Goal: Transaction & Acquisition: Purchase product/service

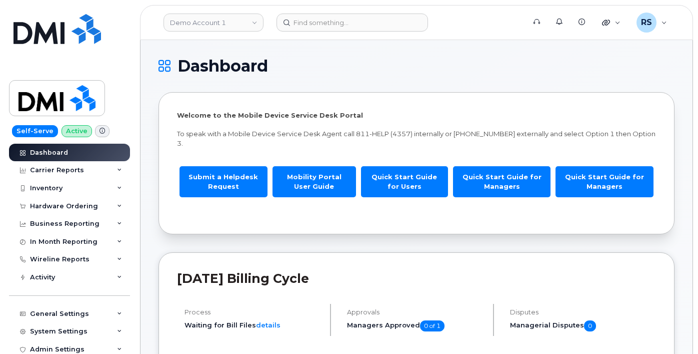
click at [7, 343] on div "Self-Serve Active Dashboard Carrier Reports Monthly Billing Data Daily Data Poo…" at bounding box center [68, 177] width 136 height 354
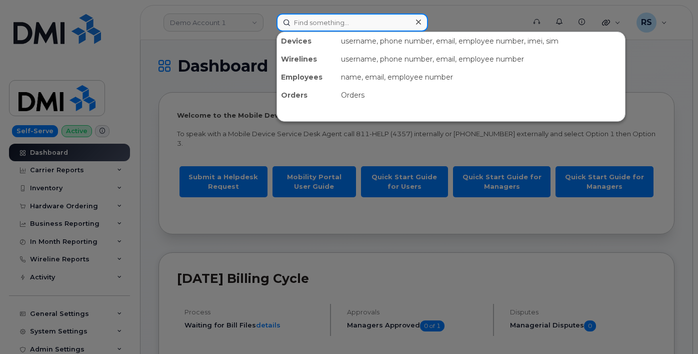
click at [310, 22] on input at bounding box center [353, 23] width 152 height 18
paste input "2252367872"
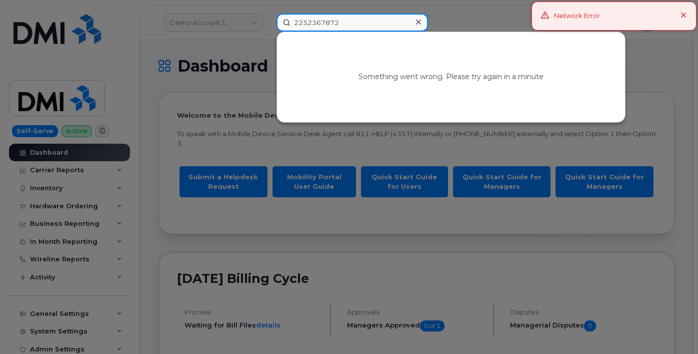
type input "2252367872"
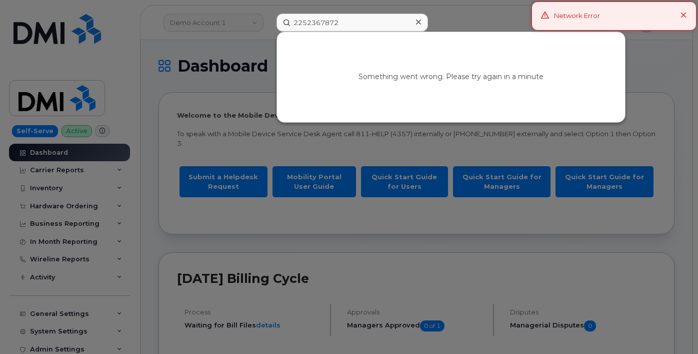
click at [685, 14] on icon at bounding box center [684, 16] width 7 height 7
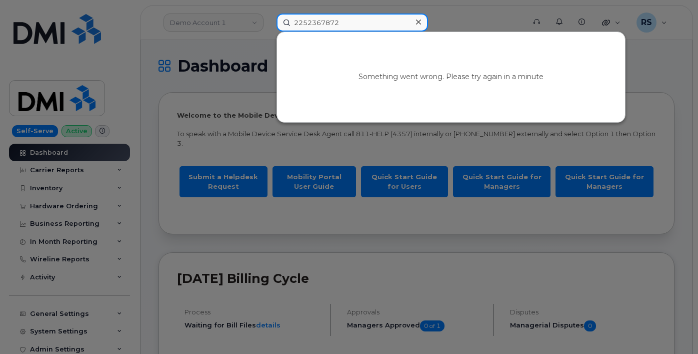
drag, startPoint x: 356, startPoint y: 21, endPoint x: 287, endPoint y: 18, distance: 69.1
click at [287, 18] on input "2252367872" at bounding box center [353, 23] width 152 height 18
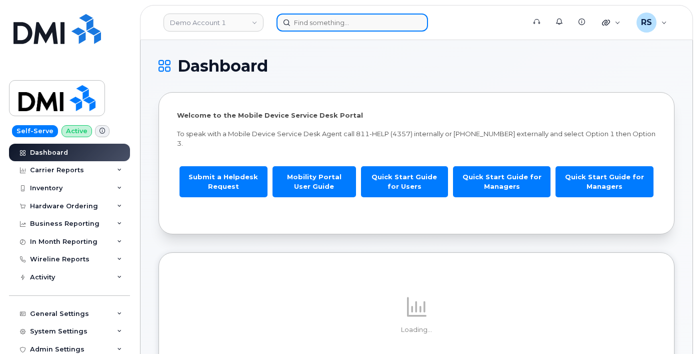
click at [299, 18] on input at bounding box center [353, 23] width 152 height 18
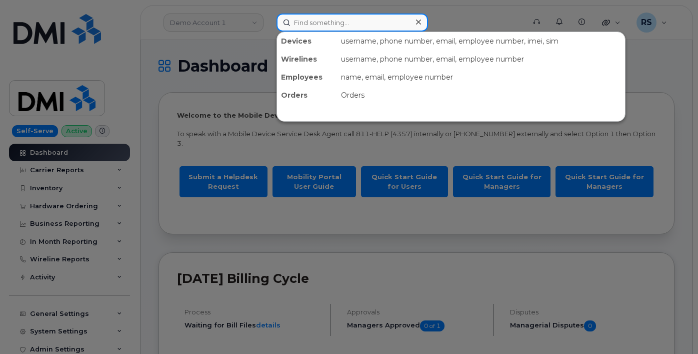
paste input "2252367872"
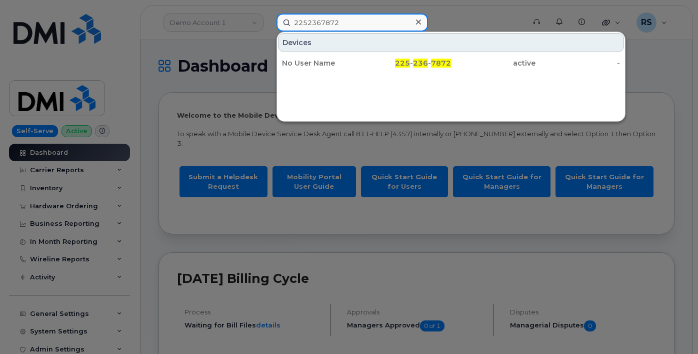
type input "2252367872"
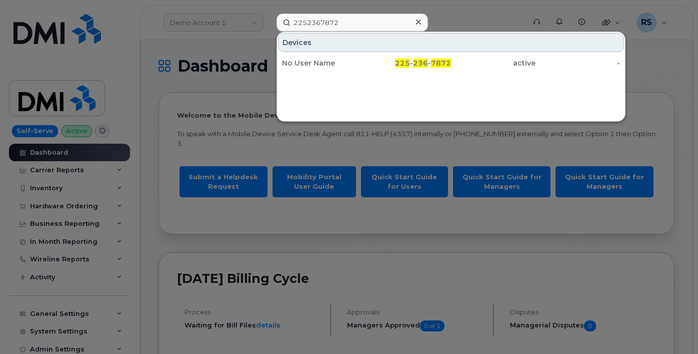
click at [4, 334] on div at bounding box center [349, 177] width 698 height 354
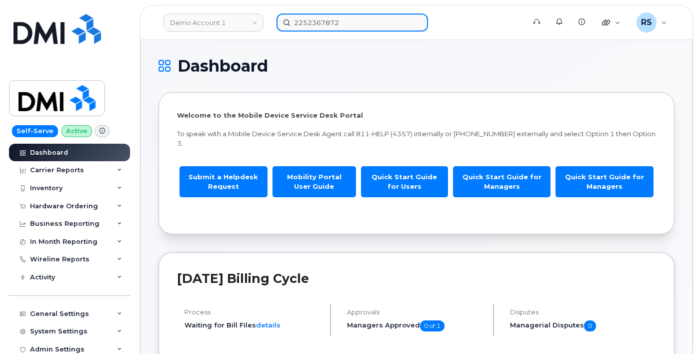
click at [347, 20] on input "2252367872" at bounding box center [353, 23] width 152 height 18
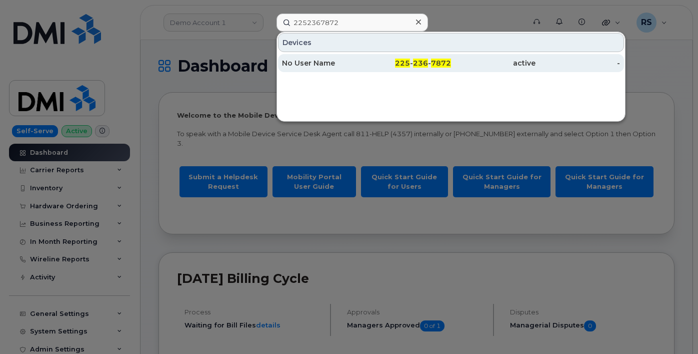
click at [309, 62] on div "No User Name" at bounding box center [324, 63] width 85 height 10
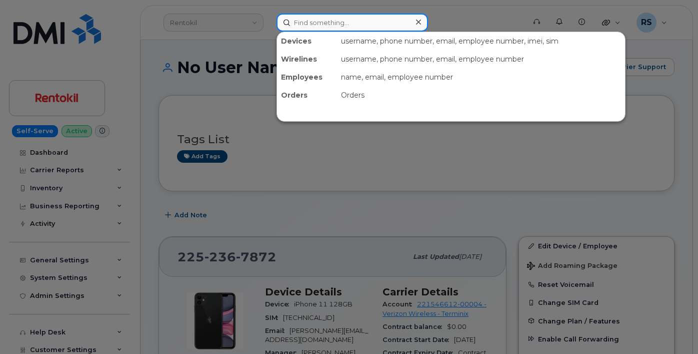
click at [312, 22] on input at bounding box center [353, 23] width 152 height 18
paste input "8082089157"
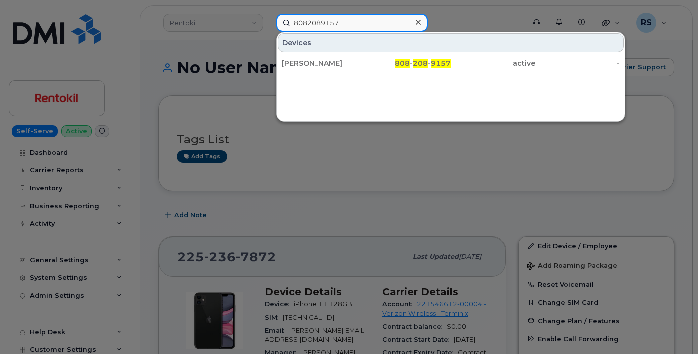
click at [356, 23] on input "8082089157" at bounding box center [353, 23] width 152 height 18
drag, startPoint x: 356, startPoint y: 23, endPoint x: 294, endPoint y: 24, distance: 62.0
click at [294, 24] on input "8082089157" at bounding box center [353, 23] width 152 height 18
paste input "183191292"
type input "8183191292"
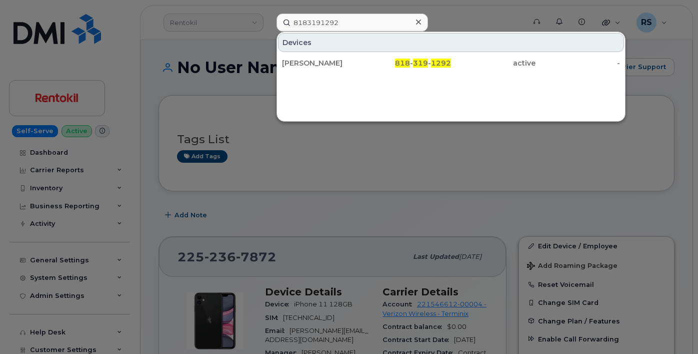
click at [388, 174] on div at bounding box center [349, 177] width 698 height 354
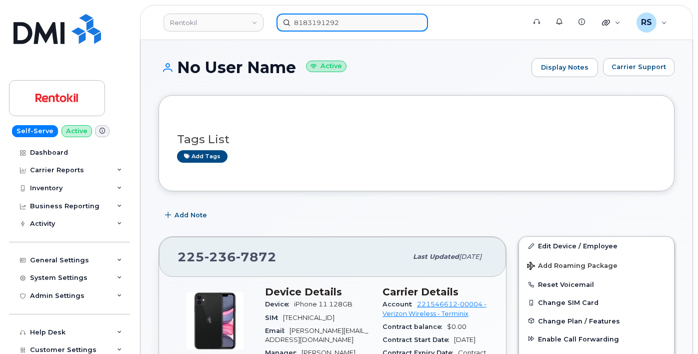
click at [376, 20] on input "8183191292" at bounding box center [353, 23] width 152 height 18
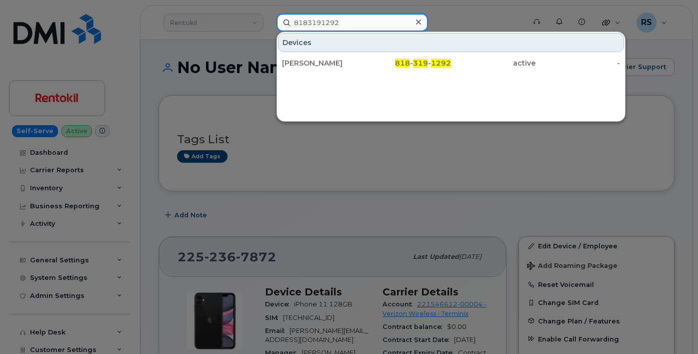
drag, startPoint x: 376, startPoint y: 20, endPoint x: 282, endPoint y: 27, distance: 94.3
click at [282, 27] on input "8183191292" at bounding box center [353, 23] width 152 height 18
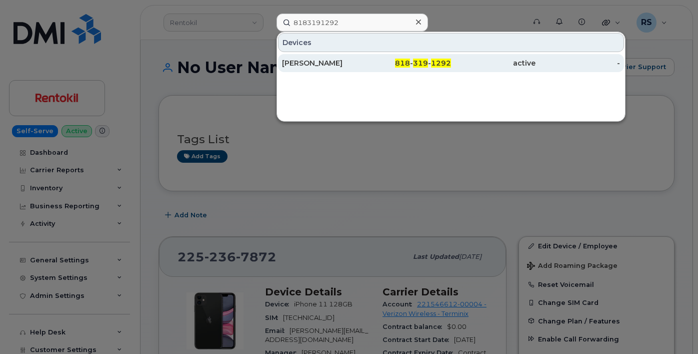
click at [310, 64] on div "GELSYN LOPEZ" at bounding box center [324, 63] width 85 height 10
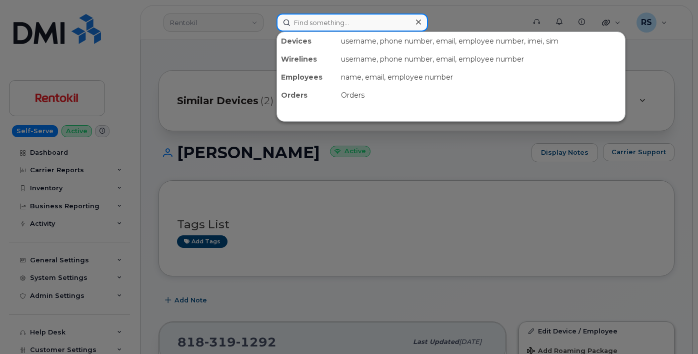
click at [309, 27] on input at bounding box center [353, 23] width 152 height 18
paste input "2252367872"
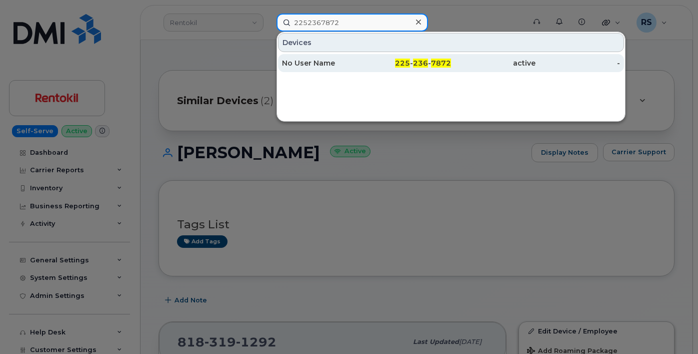
type input "2252367872"
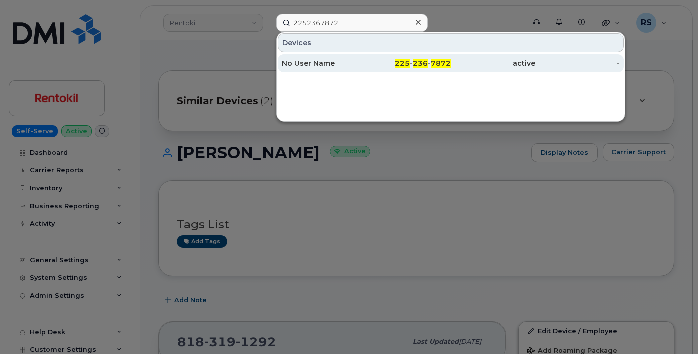
click at [316, 62] on div "No User Name" at bounding box center [324, 63] width 85 height 10
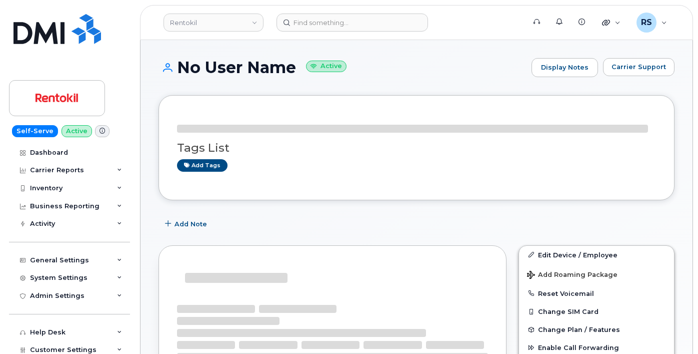
click at [473, 69] on h1 "No User Name Active" at bounding box center [343, 68] width 368 height 18
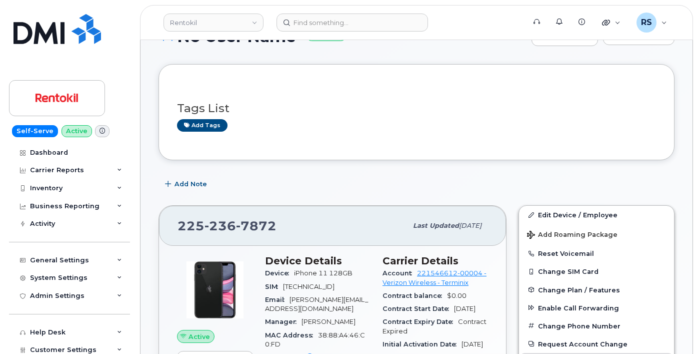
scroll to position [67, 0]
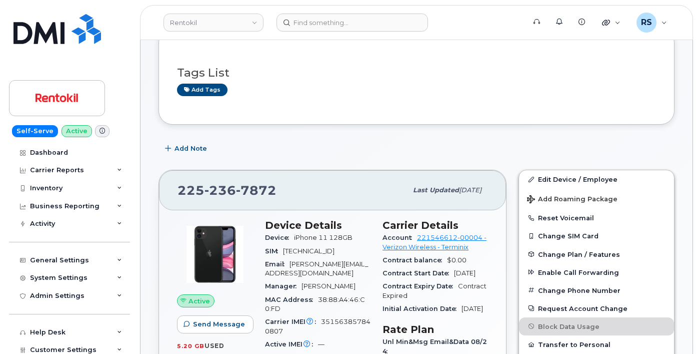
click at [511, 145] on div "Add Note" at bounding box center [417, 149] width 516 height 18
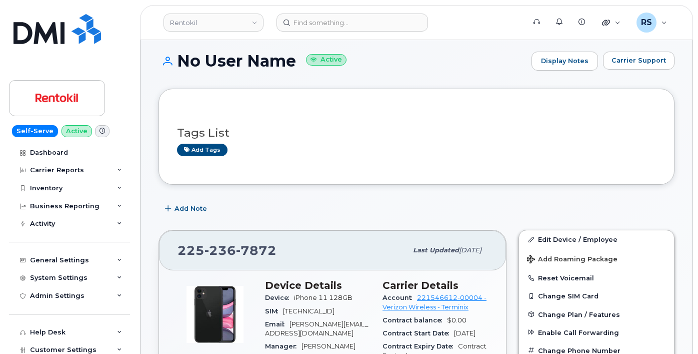
scroll to position [0, 0]
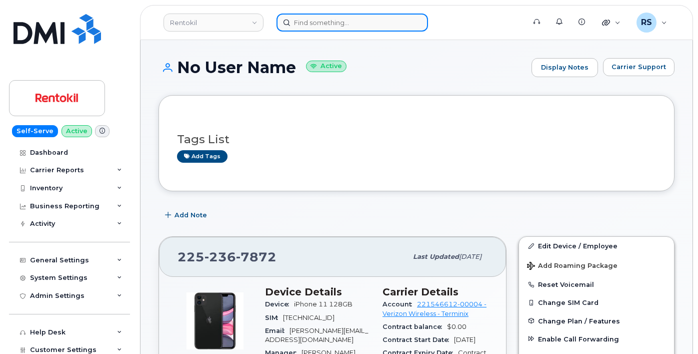
click at [308, 23] on input at bounding box center [353, 23] width 152 height 18
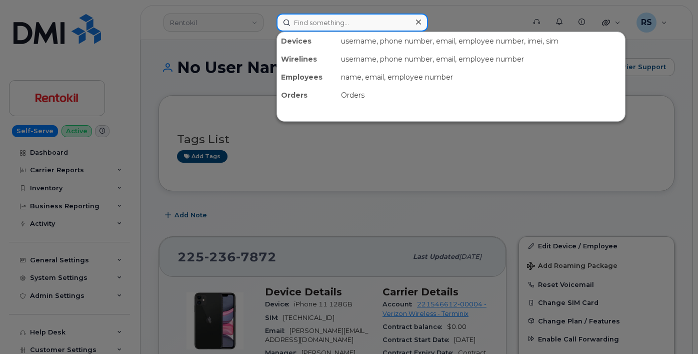
paste input "5065247936"
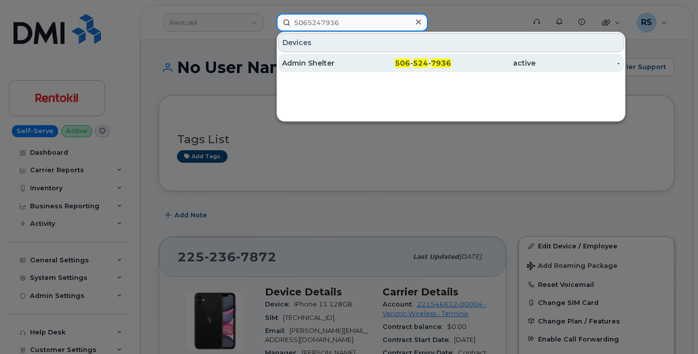
type input "5065247936"
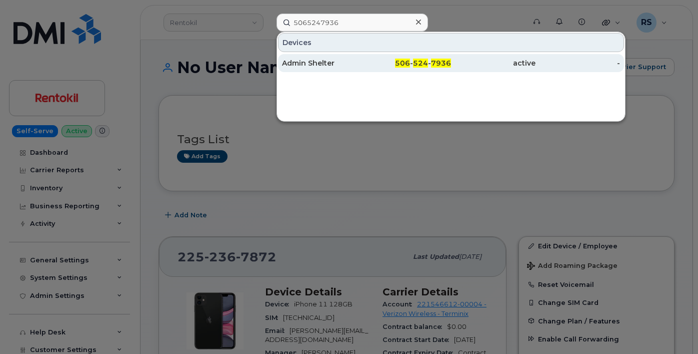
click at [309, 60] on div "Admin Shelter" at bounding box center [324, 63] width 85 height 10
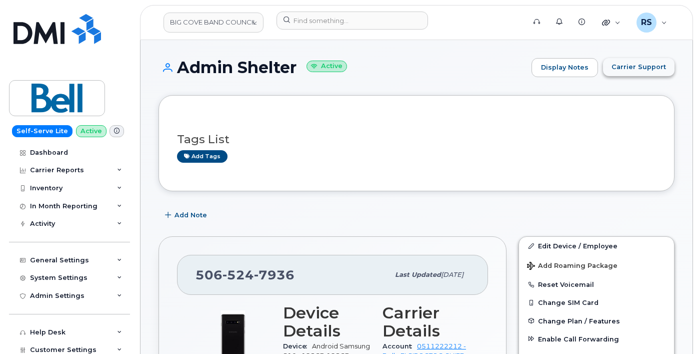
click at [633, 67] on span "Carrier Support" at bounding box center [639, 67] width 55 height 10
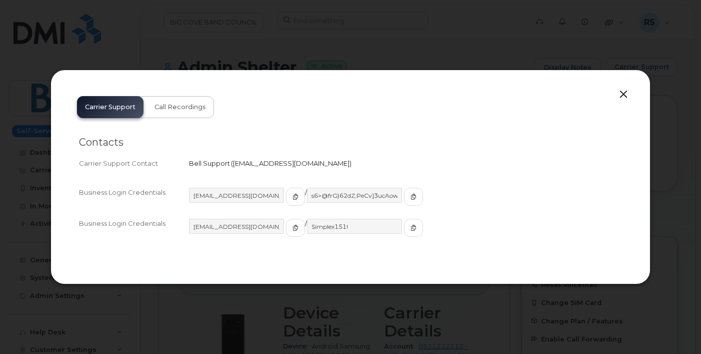
click at [458, 111] on div "Carrier Support Call Recordings Contacts Carrier Support Contact Bell Support  …" at bounding box center [350, 177] width 563 height 178
click at [293, 227] on icon "button" at bounding box center [296, 228] width 6 height 6
click at [411, 228] on icon "button" at bounding box center [414, 228] width 6 height 6
click at [627, 94] on button "button" at bounding box center [623, 95] width 15 height 14
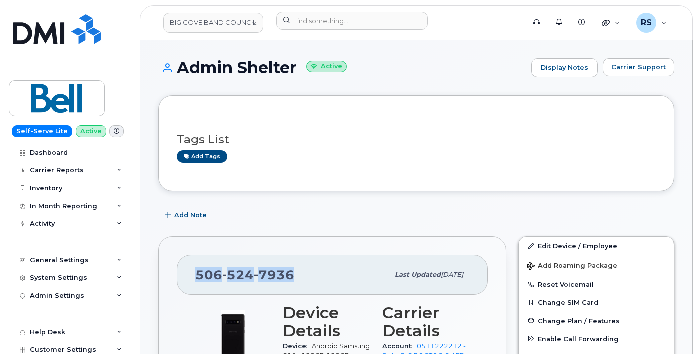
drag, startPoint x: 295, startPoint y: 274, endPoint x: 227, endPoint y: 278, distance: 68.1
click at [183, 284] on div "506 524 7936 Last updated Sep 03, 2025" at bounding box center [332, 275] width 311 height 40
copy span "506 524 7936"
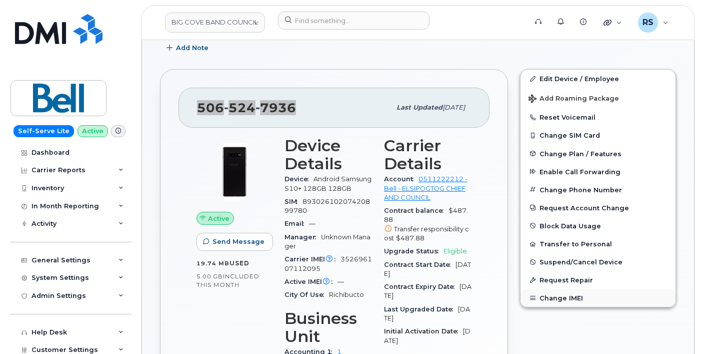
scroll to position [167, 0]
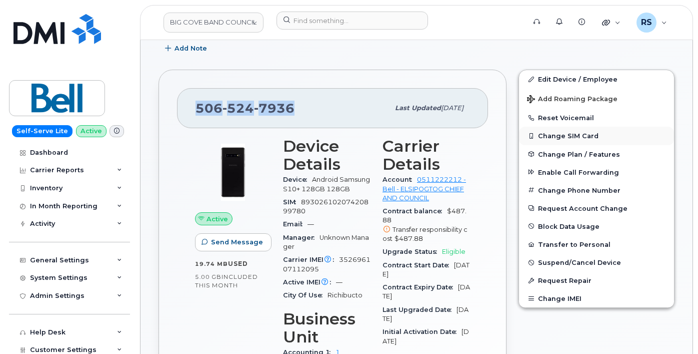
click at [549, 137] on button "Change SIM Card" at bounding box center [596, 136] width 155 height 18
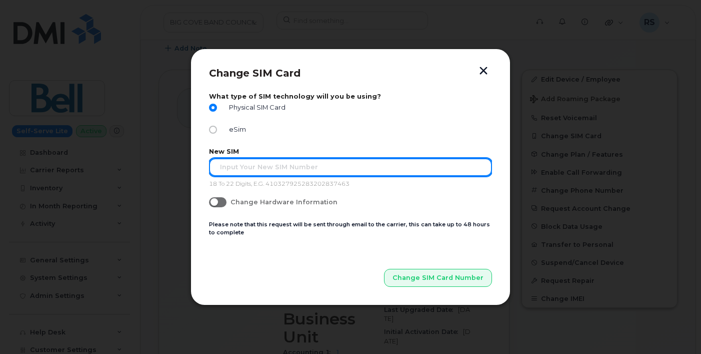
click at [245, 169] on input "text" at bounding box center [350, 167] width 283 height 18
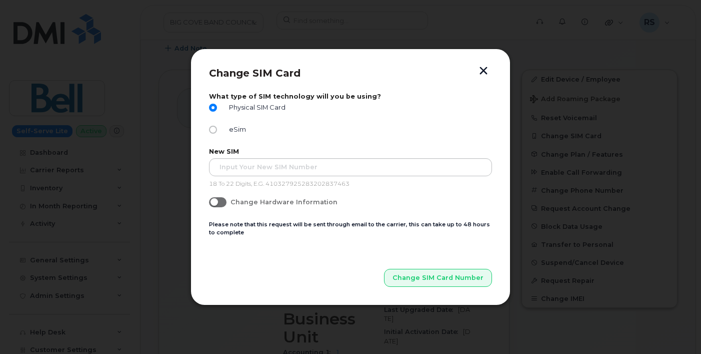
click at [224, 202] on span at bounding box center [218, 202] width 18 height 10
click at [217, 202] on input "Change Hardware Information" at bounding box center [213, 201] width 8 height 8
checkbox input "true"
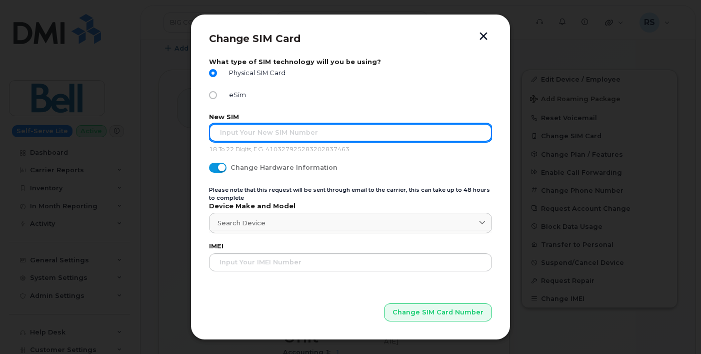
click at [249, 130] on input "text" at bounding box center [350, 133] width 283 height 18
paste input "354206311139906"
type input "354206311139906"
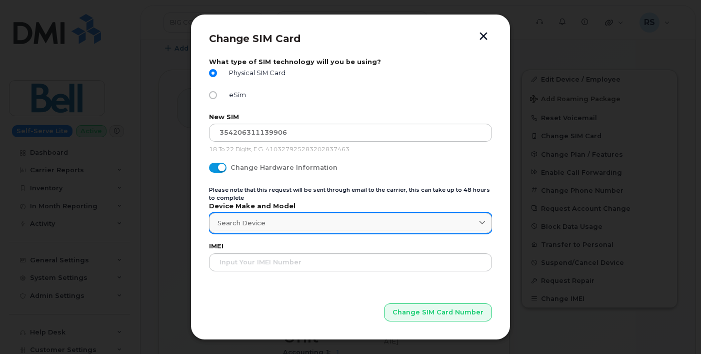
drag, startPoint x: 684, startPoint y: 270, endPoint x: 240, endPoint y: 223, distance: 446.2
click at [240, 223] on span "Search Device" at bounding box center [242, 223] width 48 height 10
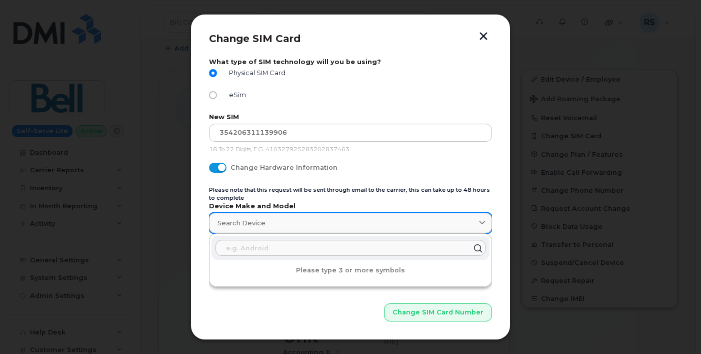
click at [240, 223] on span "Search Device" at bounding box center [242, 223] width 48 height 10
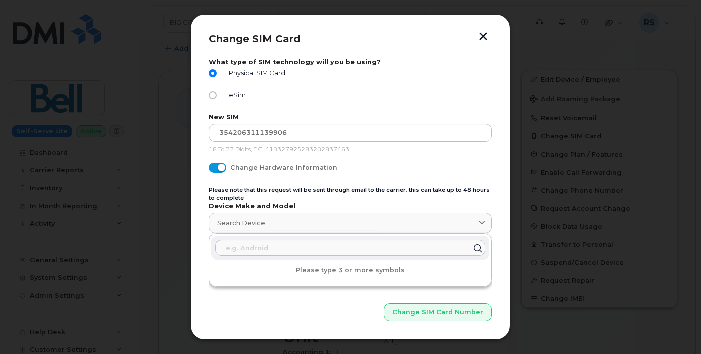
click at [240, 245] on input "text" at bounding box center [351, 248] width 270 height 16
click at [240, 249] on input "text" at bounding box center [351, 248] width 270 height 16
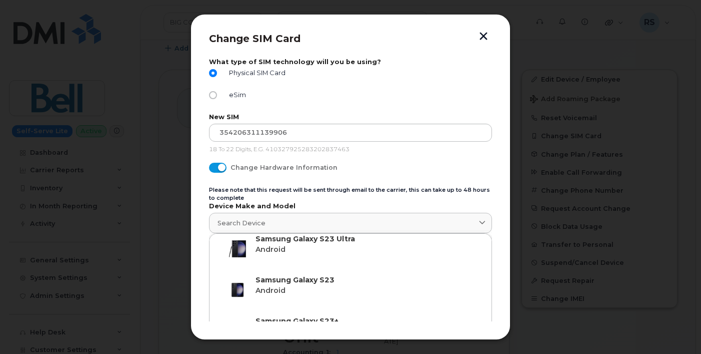
scroll to position [34, 0]
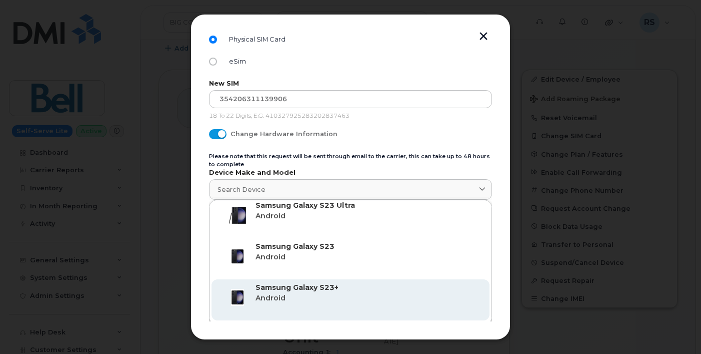
type input "Galaxy S23"
click at [288, 290] on strong "Samsung Galaxy S23+" at bounding box center [297, 287] width 83 height 9
type input "2915"
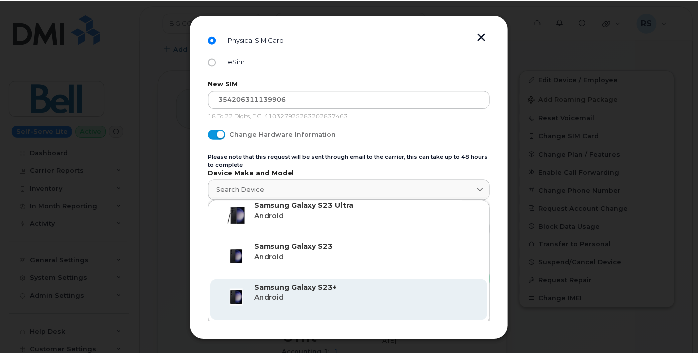
scroll to position [0, 0]
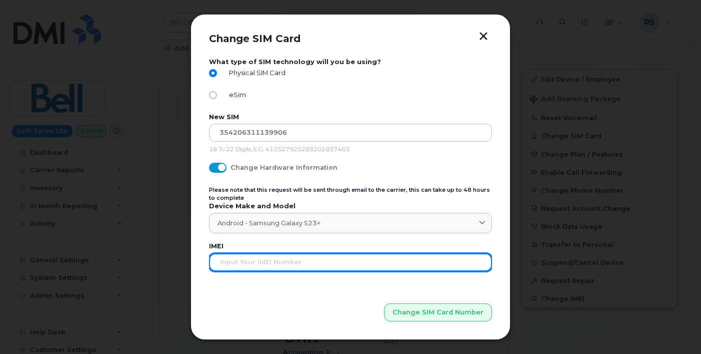
click at [226, 260] on input "text" at bounding box center [350, 262] width 283 height 18
paste input "354206311139906"
type input "354206311139906"
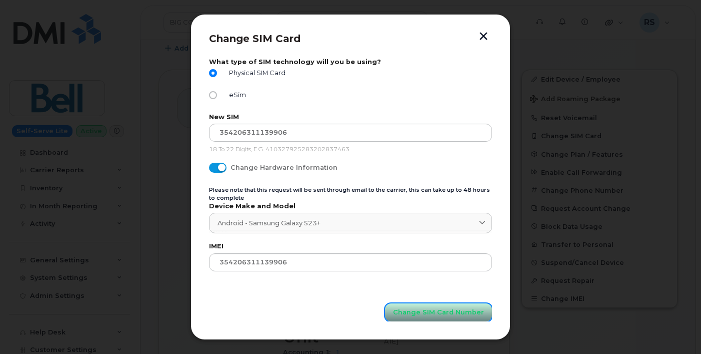
click at [444, 310] on span "Change SIM Card Number" at bounding box center [438, 312] width 91 height 10
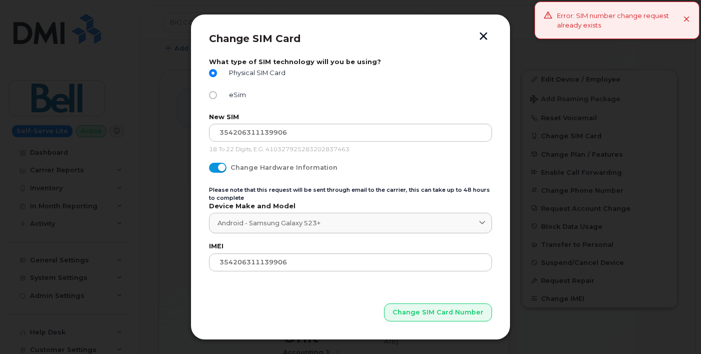
click at [483, 36] on button "button" at bounding box center [483, 37] width 15 height 11
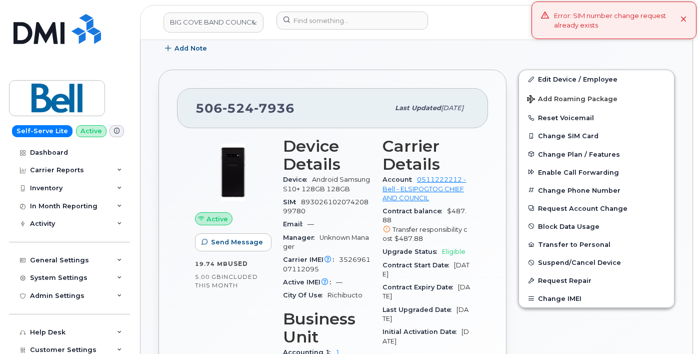
click at [685, 18] on icon at bounding box center [684, 20] width 7 height 7
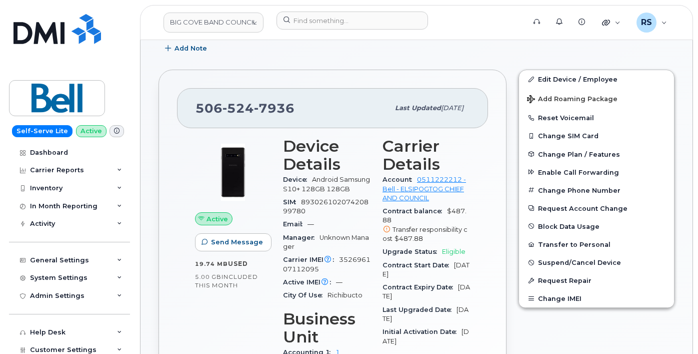
click at [7, 319] on div "Self-Serve Lite Active Dashboard Carrier Reports Monthly Billing Data Daily Dat…" at bounding box center [68, 177] width 136 height 354
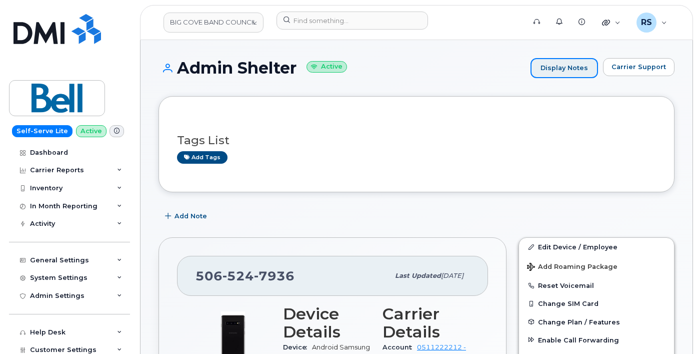
click at [578, 69] on link "Display Notes" at bounding box center [565, 68] width 68 height 20
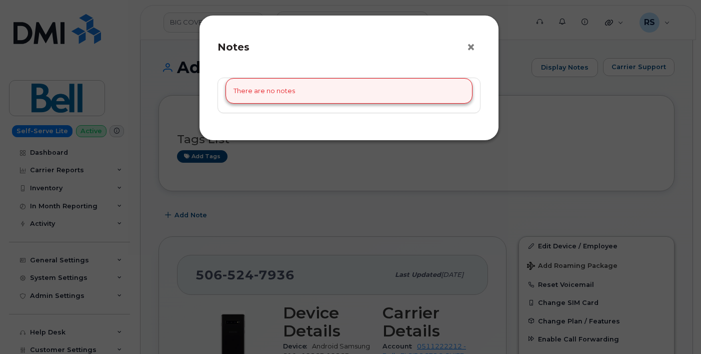
click at [476, 51] on button "×" at bounding box center [474, 47] width 14 height 15
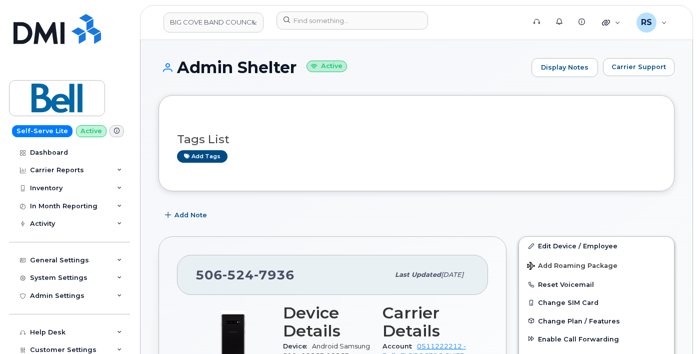
click at [464, 87] on div "Admin Shelter Active Display Notes Carrier Support" at bounding box center [417, 76] width 516 height 37
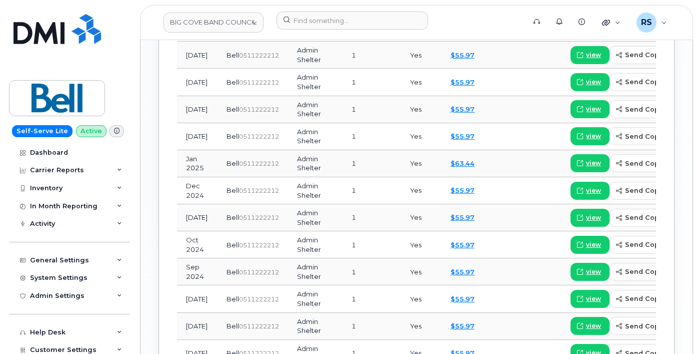
scroll to position [834, 0]
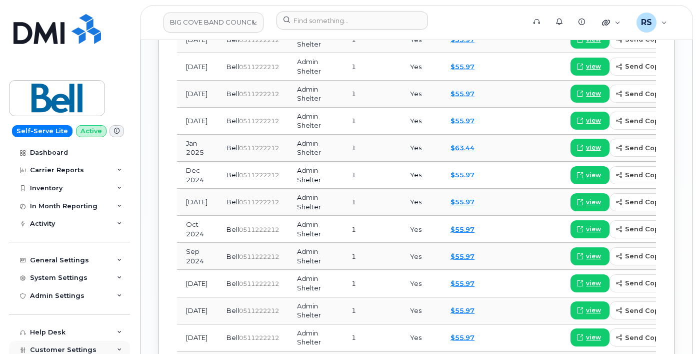
click at [9, 346] on div "Customer Settings" at bounding box center [69, 350] width 121 height 18
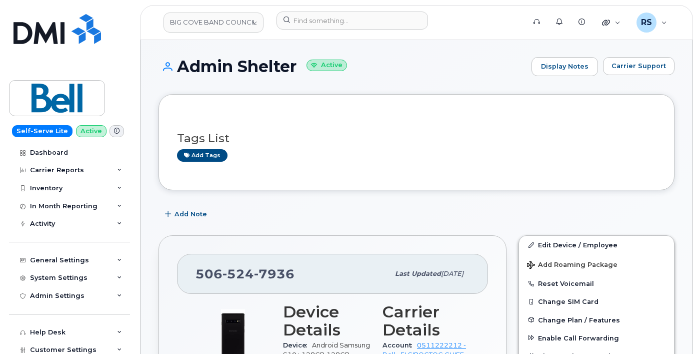
scroll to position [0, 0]
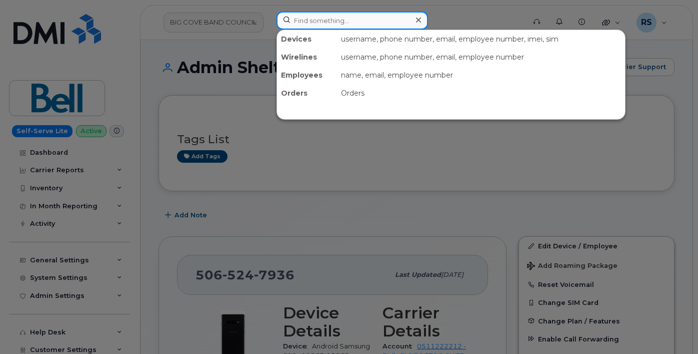
click at [302, 24] on input at bounding box center [353, 21] width 152 height 18
paste input "[PHONE_NUMBER]"
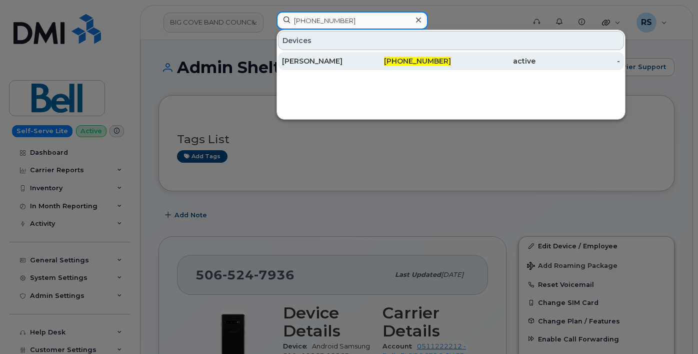
type input "414-217-5046"
click at [304, 60] on div "PRIYANKA MEHTA" at bounding box center [324, 61] width 85 height 10
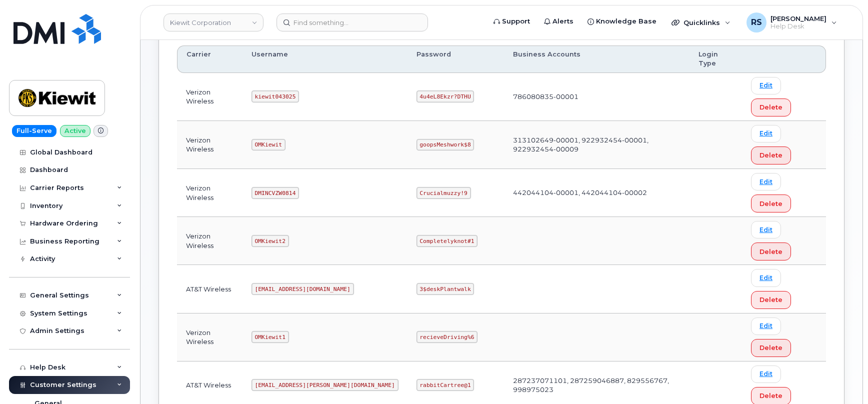
scroll to position [167, 0]
drag, startPoint x: 260, startPoint y: 286, endPoint x: 308, endPoint y: 290, distance: 48.2
copy code "kiewit041825"
drag, startPoint x: 380, startPoint y: 288, endPoint x: 442, endPoint y: 290, distance: 62.1
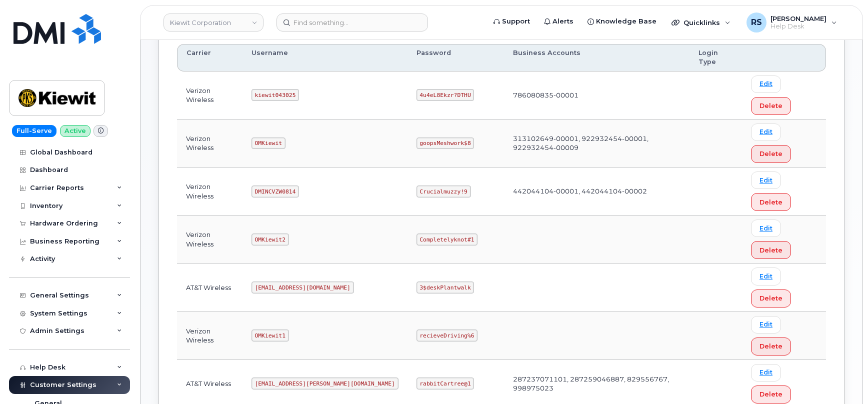
copy code "CompletelyPartial$1"
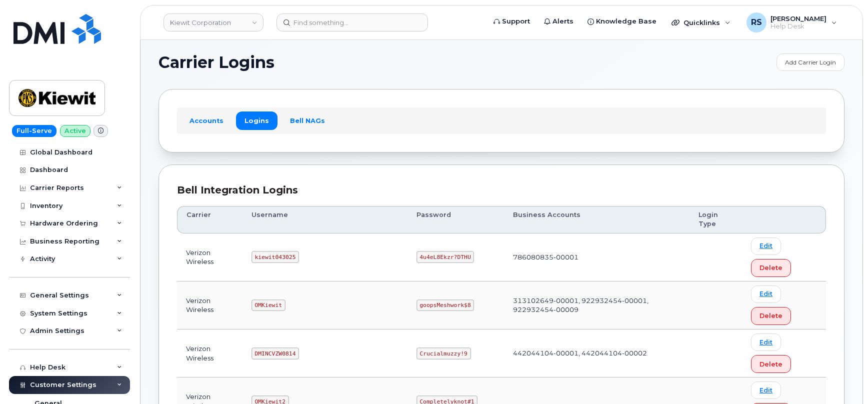
scroll to position [0, 0]
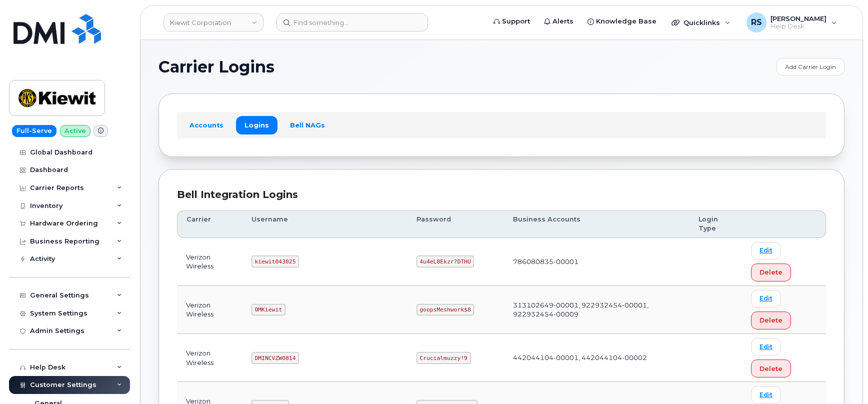
click at [338, 65] on h1 "Carrier Logins" at bounding box center [465, 67] width 613 height 16
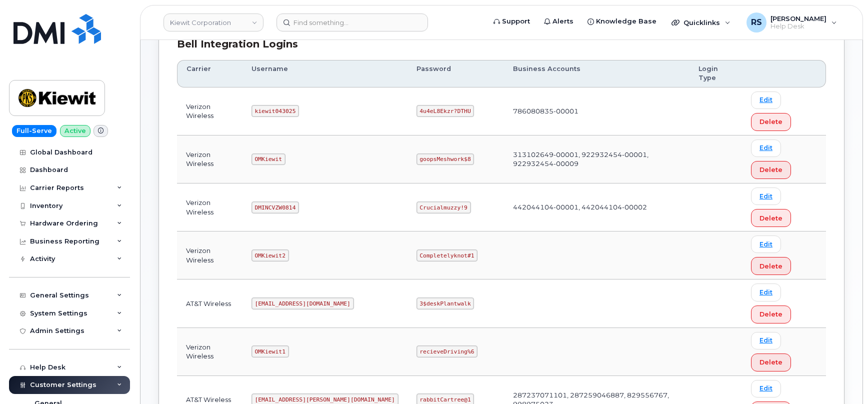
scroll to position [167, 0]
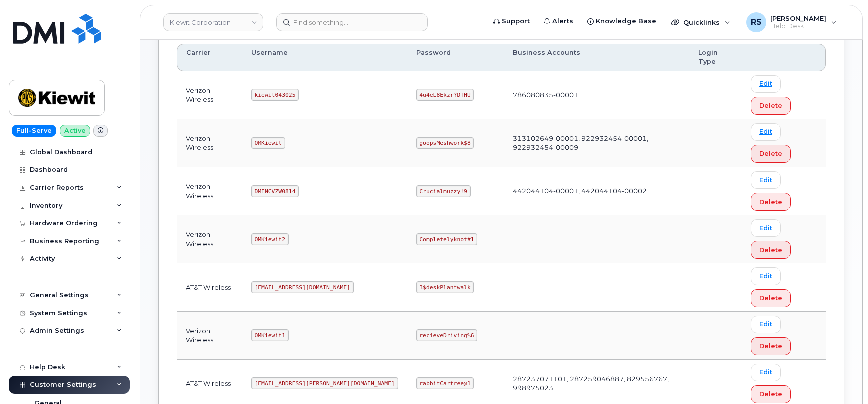
drag, startPoint x: 261, startPoint y: 261, endPoint x: 335, endPoint y: 264, distance: 74.6
copy code "ms-kiewit@dminc.com"
drag, startPoint x: 259, startPoint y: 234, endPoint x: 326, endPoint y: 239, distance: 66.8
click at [326, 360] on td "ms-kiewit@dminc.com" at bounding box center [325, 384] width 165 height 48
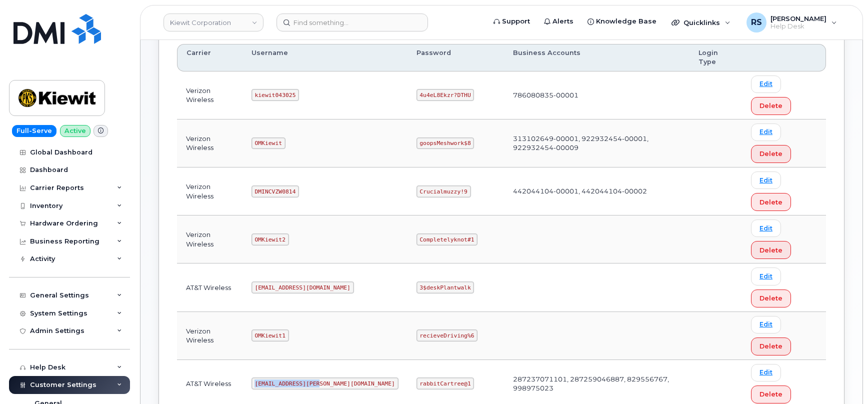
copy code "ms-kiewit@dminc.com"
drag, startPoint x: 380, startPoint y: 234, endPoint x: 435, endPoint y: 237, distance: 54.6
click at [435, 360] on td "rabbitCartree@1" at bounding box center [456, 384] width 97 height 48
copy code "rabbitCartree@1"
drag, startPoint x: 260, startPoint y: 287, endPoint x: 305, endPoint y: 288, distance: 45.0
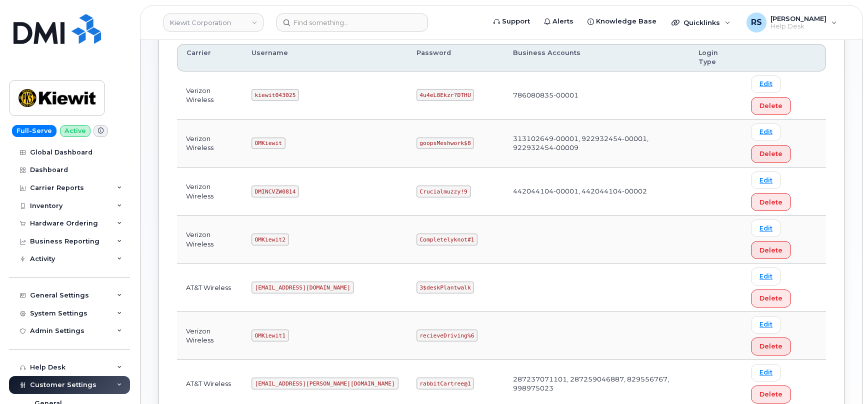
copy code "kiewit041825"
drag, startPoint x: 380, startPoint y: 287, endPoint x: 453, endPoint y: 288, distance: 73.0
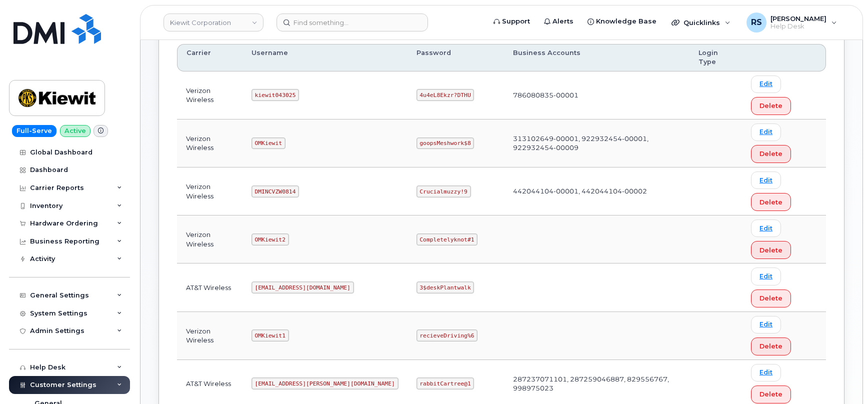
copy code "CompletelyPartial$1"
drag, startPoint x: 260, startPoint y: 235, endPoint x: 321, endPoint y: 233, distance: 61.1
click at [321, 378] on code "ms-kiewit@dminc.com" at bounding box center [325, 384] width 147 height 12
copy code "ms-kiewit@dminc.com"
drag, startPoint x: 260, startPoint y: 286, endPoint x: 305, endPoint y: 290, distance: 45.2
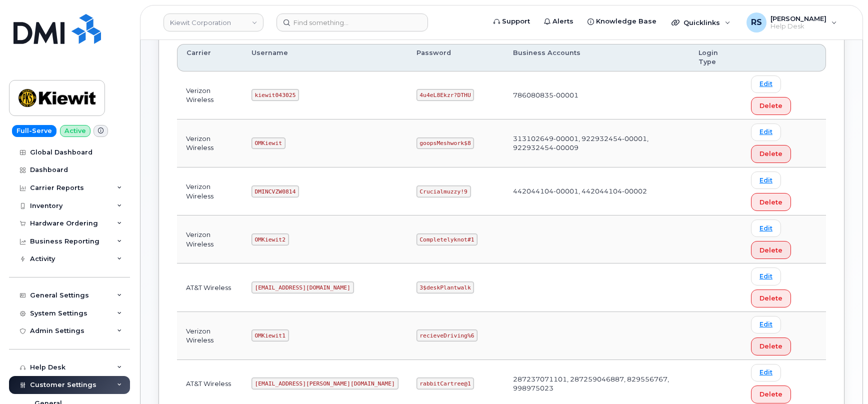
copy code "kiewit041825"
drag, startPoint x: 380, startPoint y: 288, endPoint x: 439, endPoint y: 290, distance: 59.1
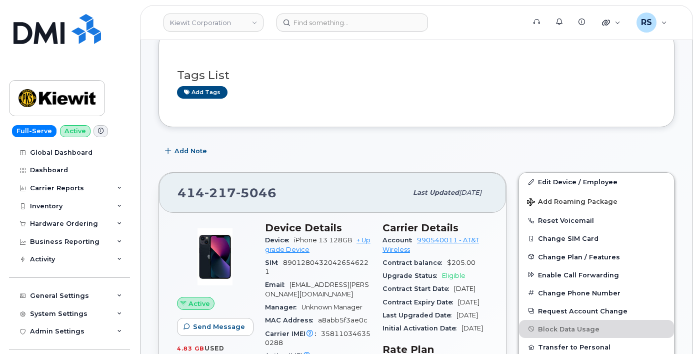
scroll to position [167, 0]
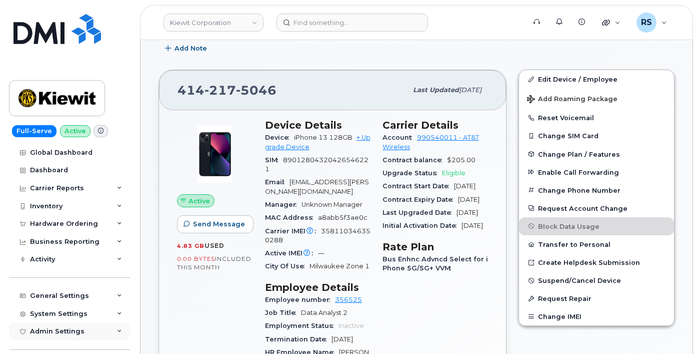
click at [11, 336] on div "Admin Settings" at bounding box center [69, 331] width 121 height 18
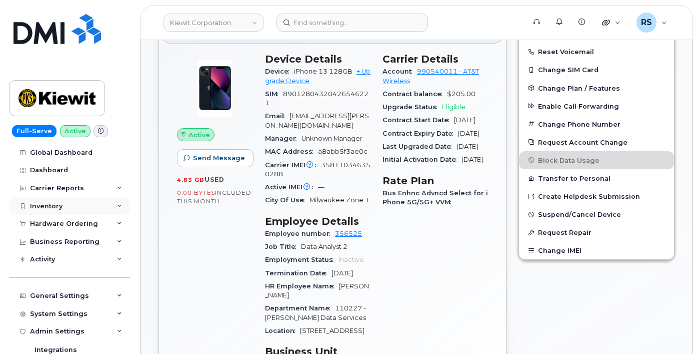
scroll to position [234, 0]
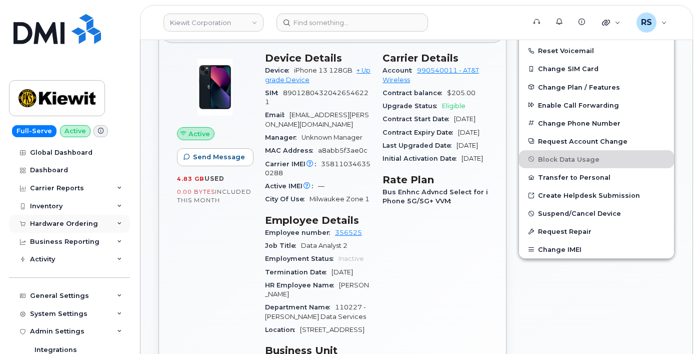
click at [49, 222] on div "Hardware Ordering" at bounding box center [64, 224] width 68 height 8
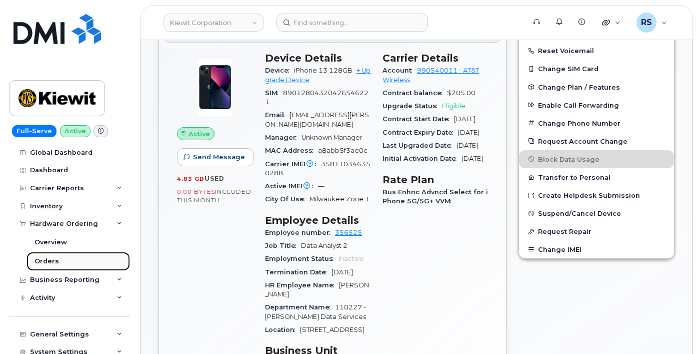
click at [42, 260] on div "Orders" at bounding box center [47, 261] width 25 height 9
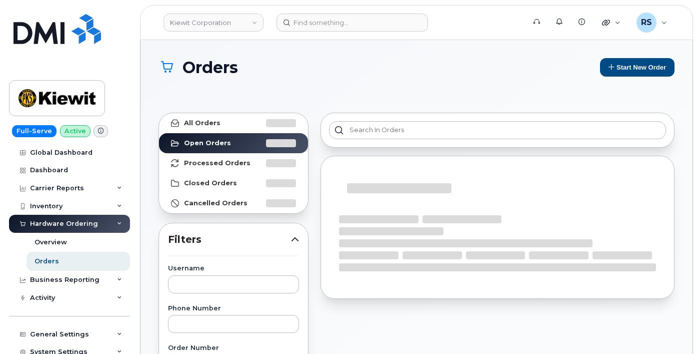
click at [452, 75] on h1 "Orders" at bounding box center [375, 68] width 433 height 18
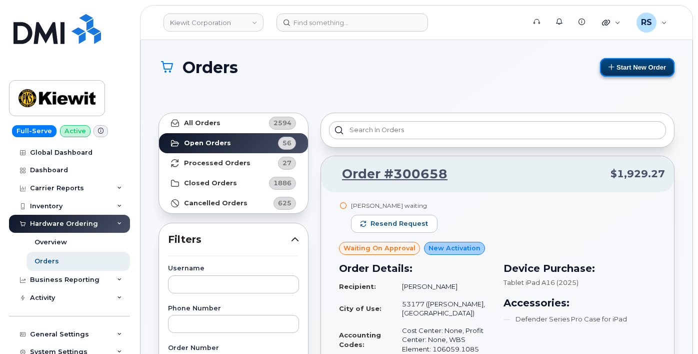
click at [642, 59] on button "Start New Order" at bounding box center [637, 67] width 75 height 19
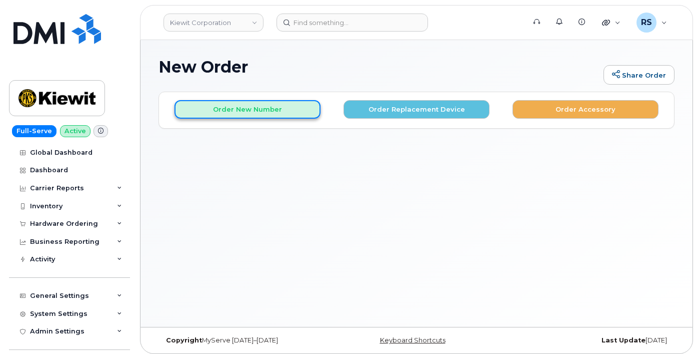
click at [246, 110] on button "Order New Number" at bounding box center [248, 109] width 146 height 19
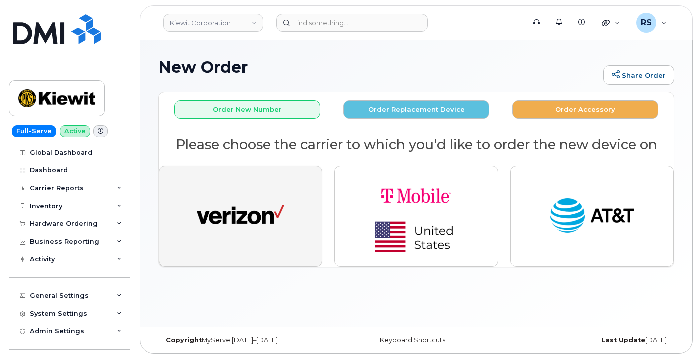
click at [239, 208] on img "button" at bounding box center [241, 216] width 88 height 45
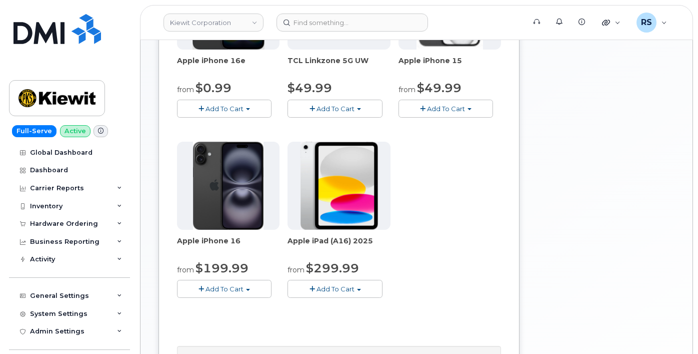
scroll to position [67, 0]
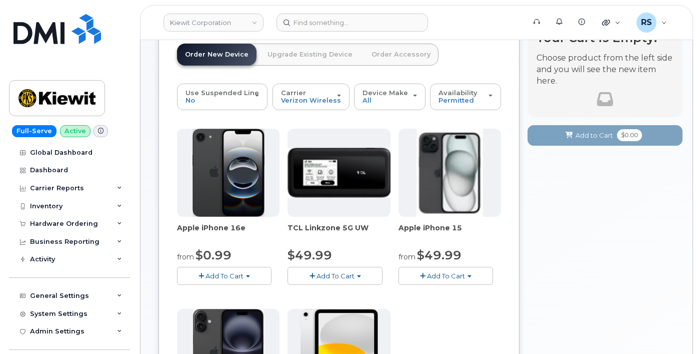
click at [480, 66] on header "Order New Device Upgrade Existing Device Order Accessory Order new device and n…" at bounding box center [339, 64] width 324 height 40
click at [379, 53] on link "Order Accessory" at bounding box center [401, 55] width 75 height 22
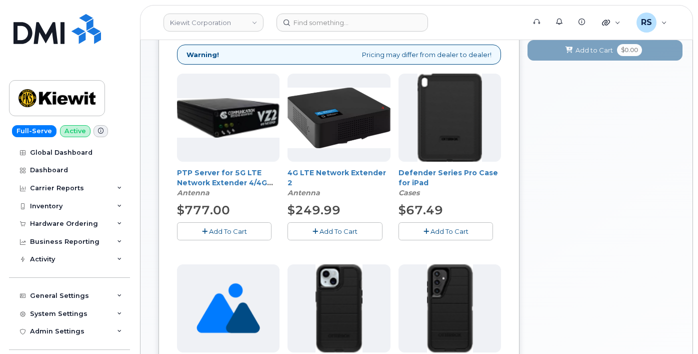
scroll to position [100, 0]
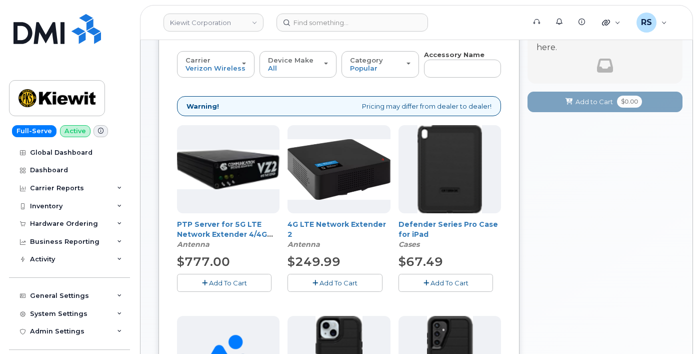
click at [260, 316] on img at bounding box center [229, 360] width 64 height 88
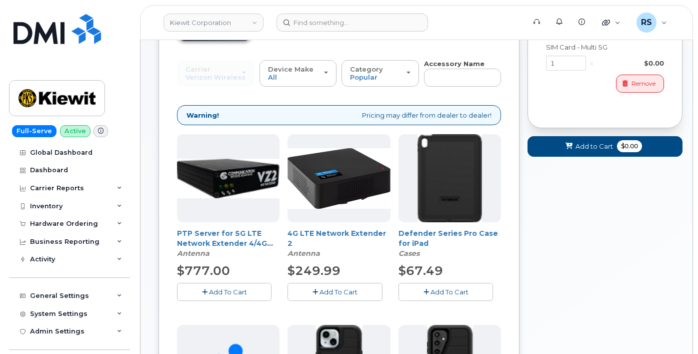
scroll to position [67, 0]
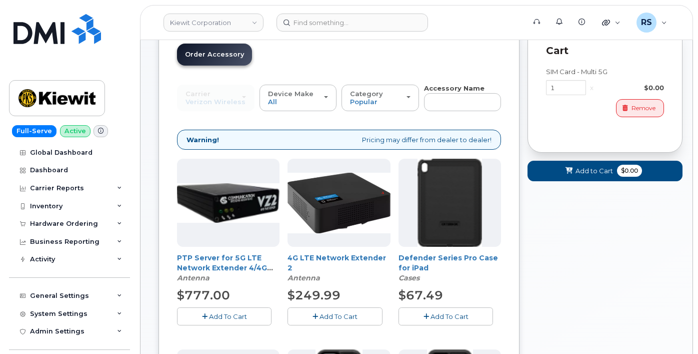
click at [582, 171] on span "Add to Cart" at bounding box center [595, 171] width 38 height 10
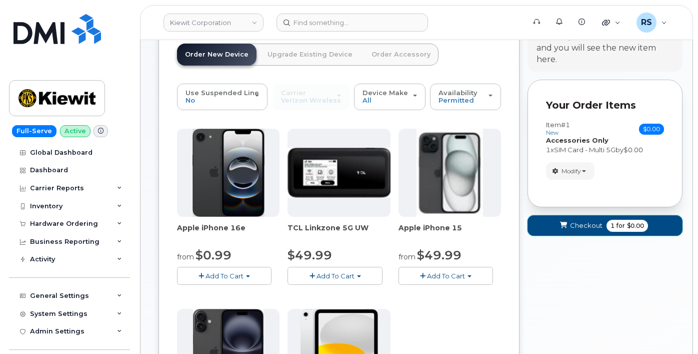
click at [577, 225] on span "Checkout" at bounding box center [586, 226] width 33 height 10
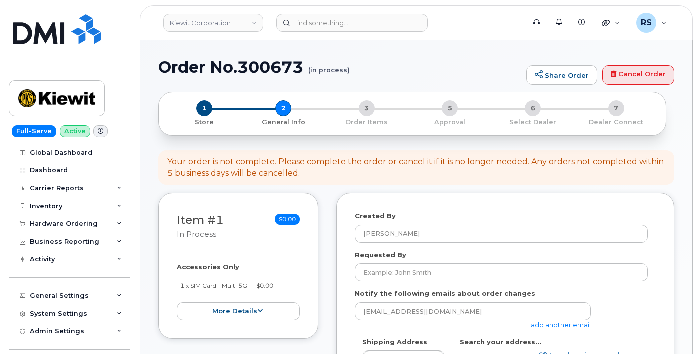
select select
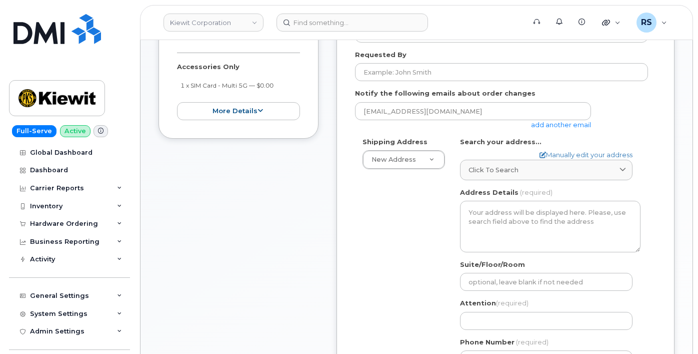
scroll to position [167, 0]
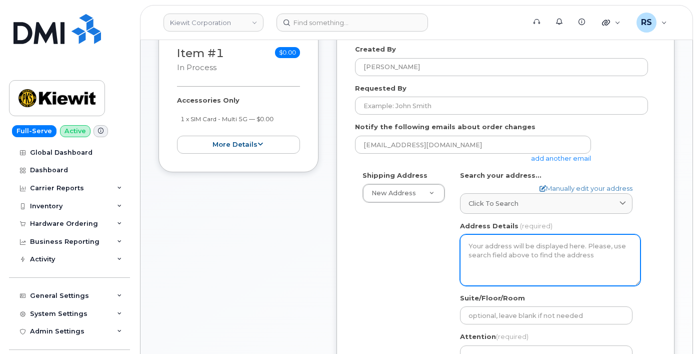
click at [478, 238] on textarea "Address Details" at bounding box center [550, 259] width 181 height 51
click at [477, 241] on textarea "Address Details" at bounding box center [550, 259] width 181 height 51
click at [477, 237] on textarea "Address Details" at bounding box center [550, 259] width 181 height 51
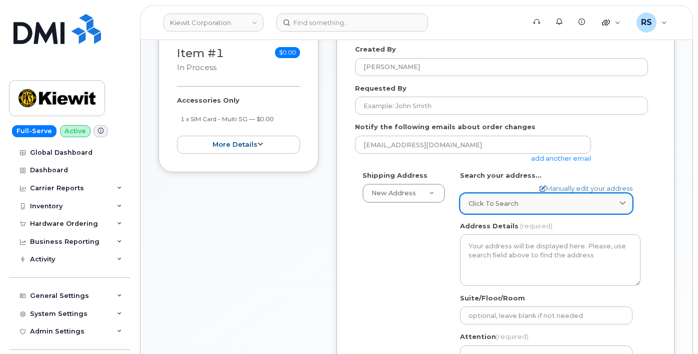
click at [484, 199] on span "Click to search" at bounding box center [494, 204] width 50 height 10
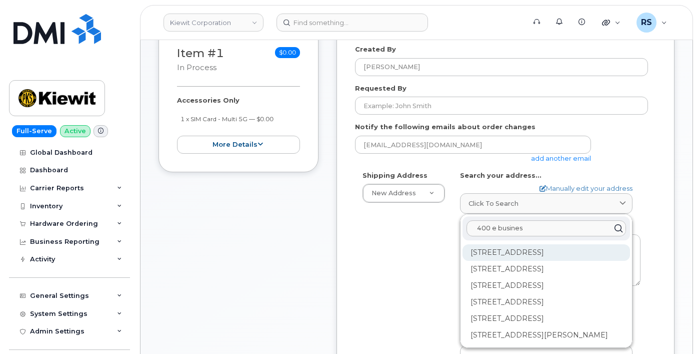
type input "400 e busines"
click at [490, 244] on div "400 E Business Way Cincinnati OH 45241" at bounding box center [547, 252] width 168 height 17
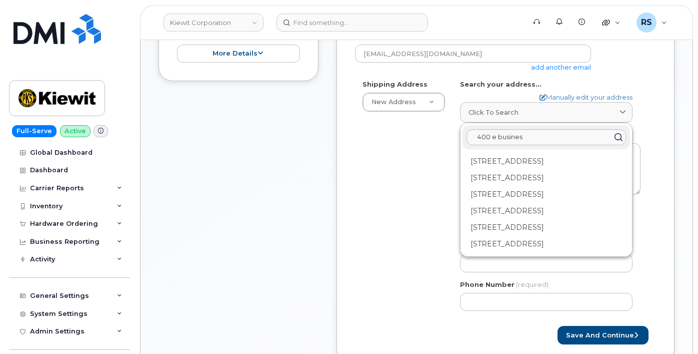
scroll to position [267, 0]
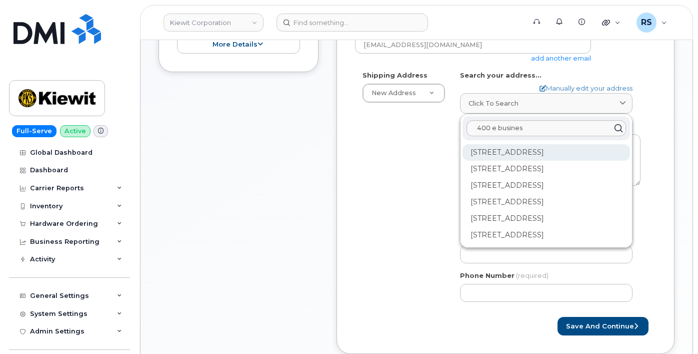
click at [508, 148] on div "400 E Business Way Ste 100 Cincinnati OH 45241-2371" at bounding box center [547, 152] width 168 height 17
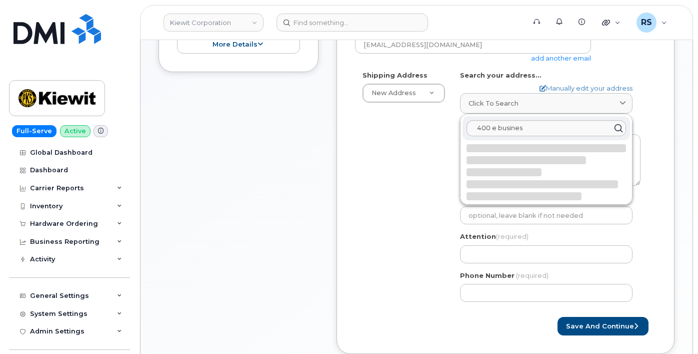
select select
type textarea "400 E Business Way Ste 100 CINCINNATI OH 45241-2371 UNITED STATES"
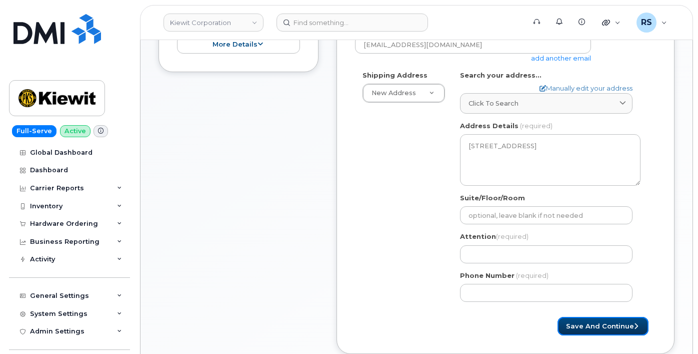
drag, startPoint x: 609, startPoint y: 317, endPoint x: 428, endPoint y: 277, distance: 185.4
click at [429, 277] on form "Created By Randy Sayres Requested By Notify the following emails about order ch…" at bounding box center [505, 139] width 301 height 391
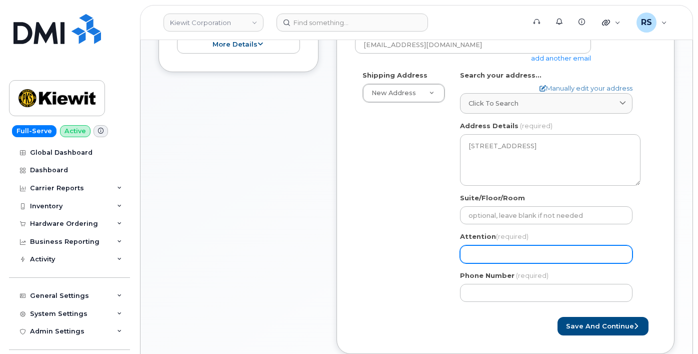
click at [485, 245] on input "Attention (required)" at bounding box center [546, 254] width 173 height 18
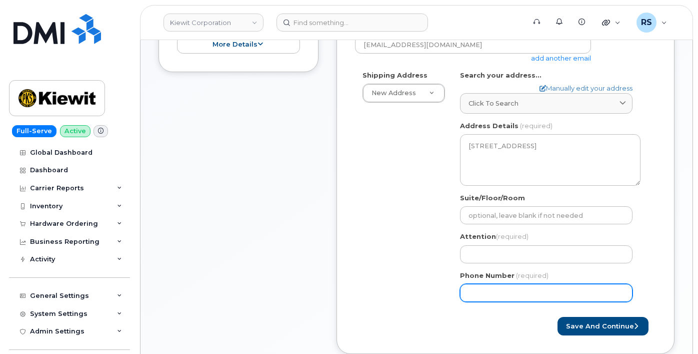
click at [385, 249] on div "Shipping Address New Address New Address 6326 Lake Ave 415 Bruhn Ct 12312 Port …" at bounding box center [501, 190] width 293 height 239
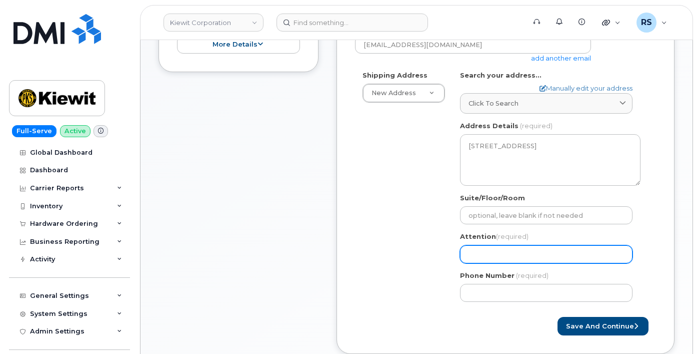
click at [473, 250] on input "Attention (required)" at bounding box center [546, 254] width 173 height 18
select select
type input "r"
select select
type input "ra"
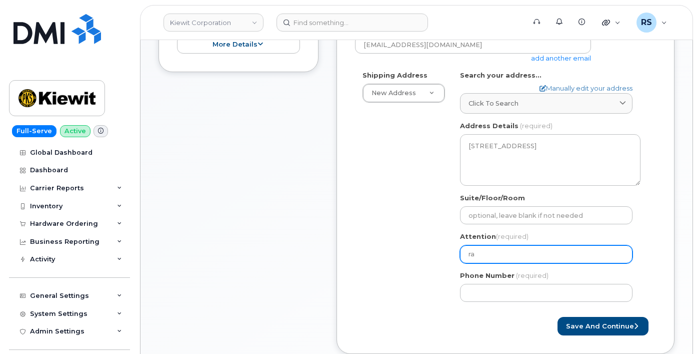
select select
type input "ran"
select select
type input "rand"
select select
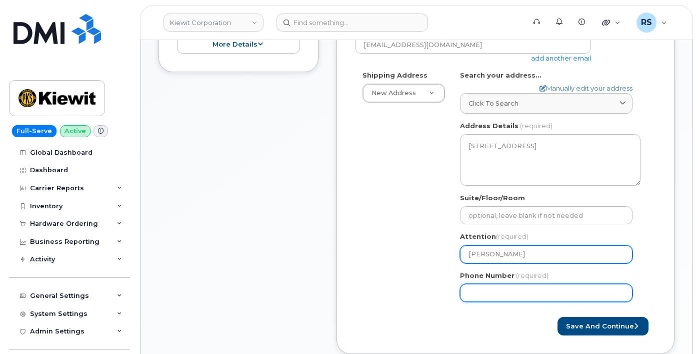
type input "randy"
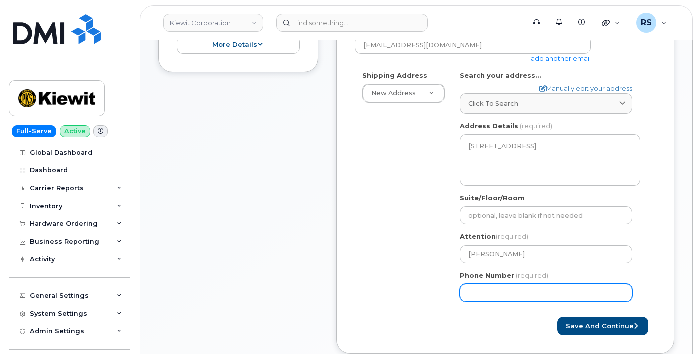
click at [472, 284] on input "Phone Number" at bounding box center [546, 293] width 173 height 18
type input "5"
type input "444"
type input "444444444"
select select
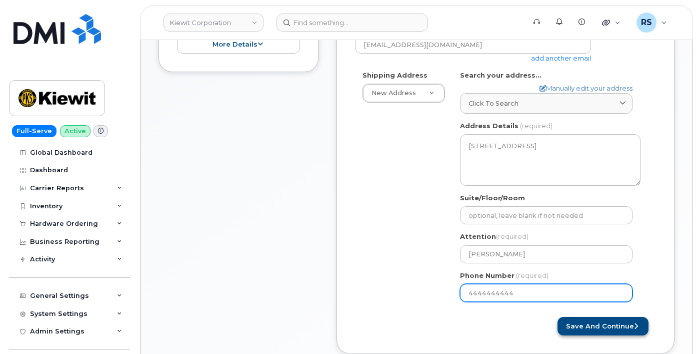
type input "4444444444"
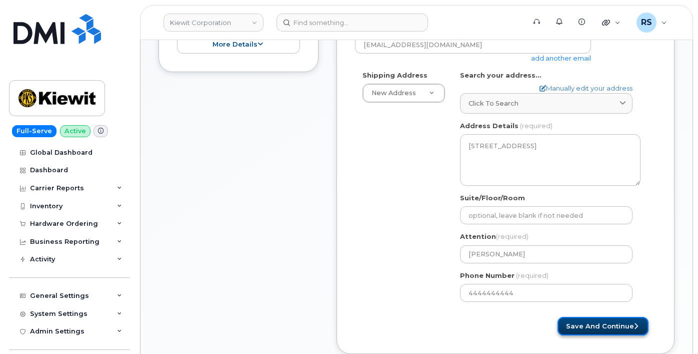
click at [613, 317] on button "Save and Continue" at bounding box center [603, 326] width 91 height 19
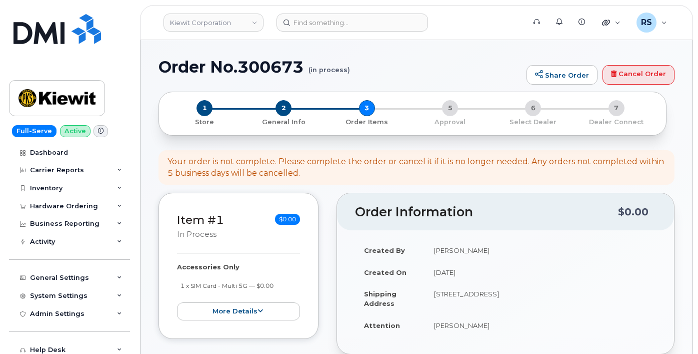
select select
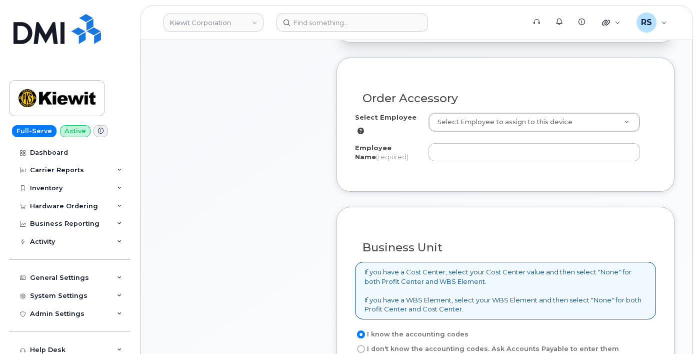
scroll to position [134, 0]
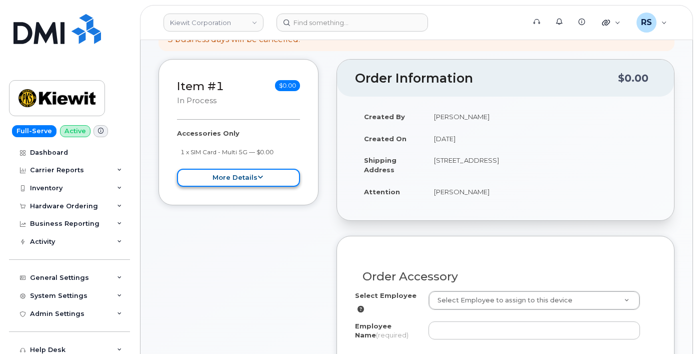
click at [260, 176] on icon at bounding box center [261, 177] width 6 height 7
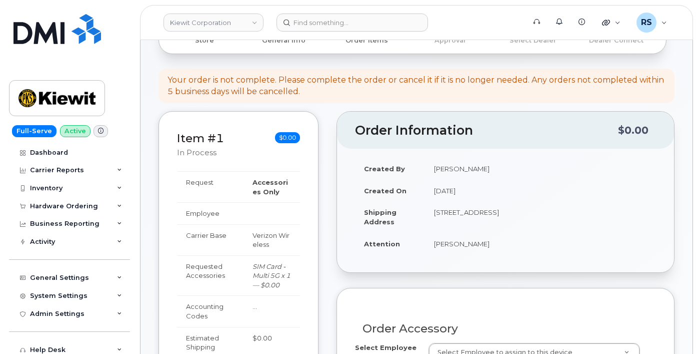
scroll to position [0, 0]
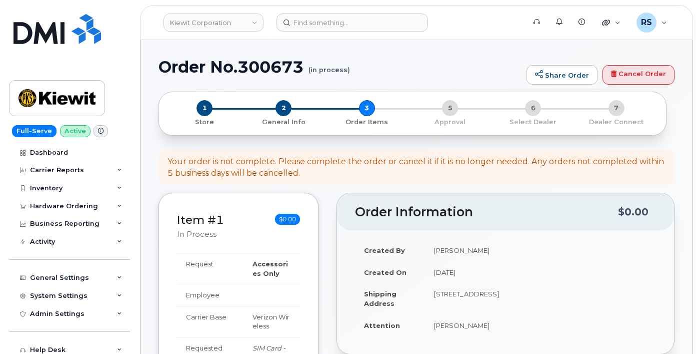
click at [409, 59] on h1 "Order No.300673 (in process)" at bounding box center [340, 67] width 363 height 18
click at [645, 68] on link "Cancel Order" at bounding box center [639, 75] width 72 height 20
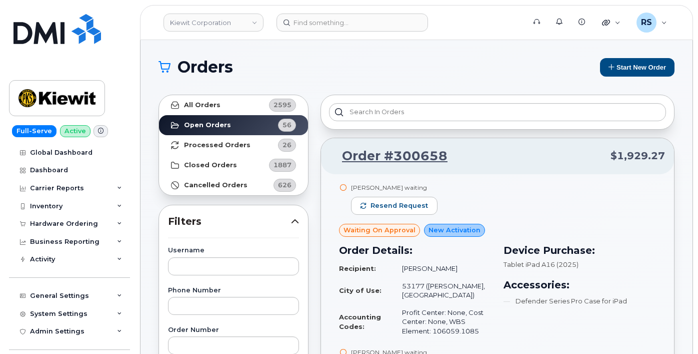
click at [10, 346] on div "Help Desk Roaming Data Block Dashboard Hardware Orders Repair Requests Change S…" at bounding box center [71, 358] width 124 height 37
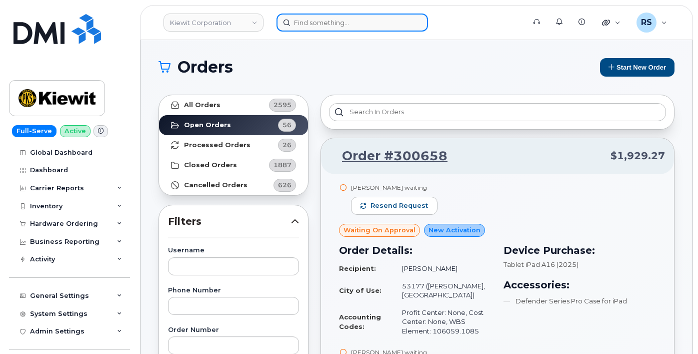
click at [307, 25] on input at bounding box center [353, 23] width 152 height 18
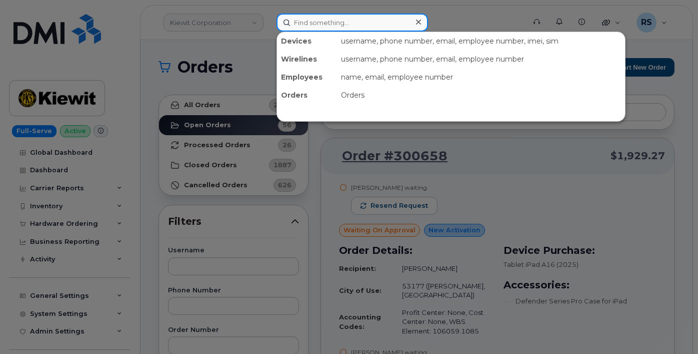
paste input "346-617-8551"
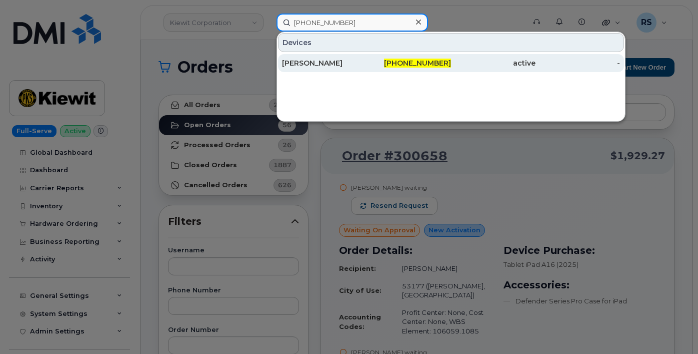
type input "346-617-8551"
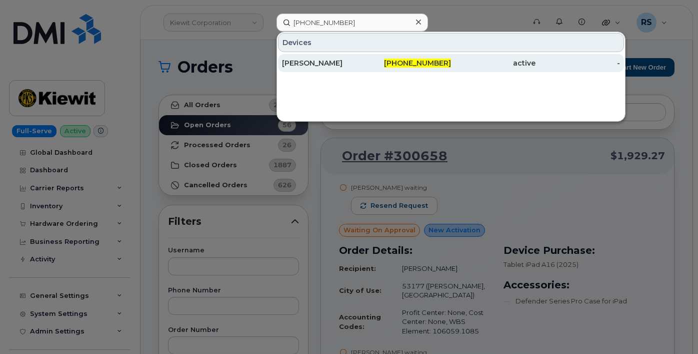
click at [310, 61] on div "DAIN HAMMERSCHMIDT" at bounding box center [324, 63] width 85 height 10
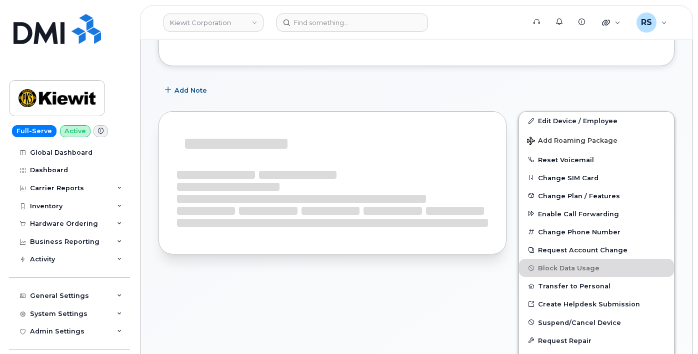
scroll to position [163, 0]
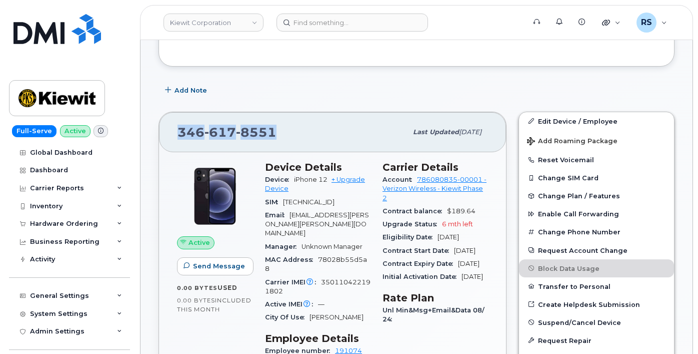
drag, startPoint x: 276, startPoint y: 137, endPoint x: 171, endPoint y: 137, distance: 105.0
click at [171, 137] on div "346 617 8551 Last updated Sep 06, 2025" at bounding box center [332, 132] width 347 height 40
copy span "346 617 8551"
click at [8, 59] on div "Full-Serve Active Global Dashboard Dashboard Carrier Reports Monthly Billing Da…" at bounding box center [68, 177] width 136 height 354
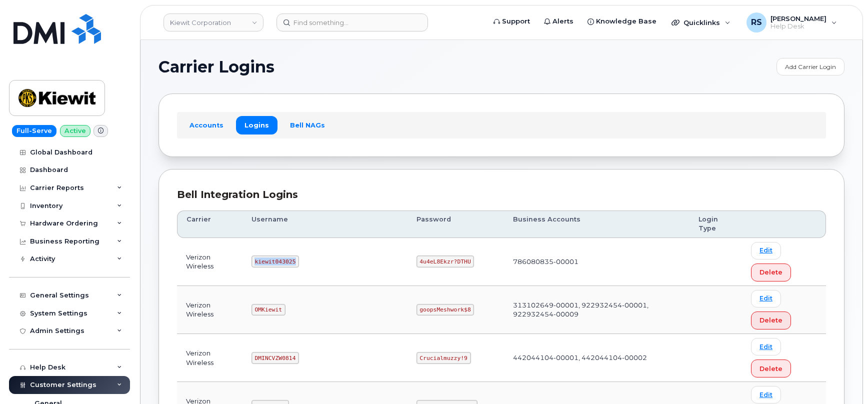
drag, startPoint x: 261, startPoint y: 241, endPoint x: 307, endPoint y: 246, distance: 46.8
click at [307, 246] on td "kiewit043025" at bounding box center [325, 262] width 165 height 48
copy code "kiewit043025"
drag, startPoint x: 380, startPoint y: 243, endPoint x: 432, endPoint y: 249, distance: 52.3
click at [432, 249] on td "4u4eL8Ekzr?DTHU" at bounding box center [456, 262] width 97 height 48
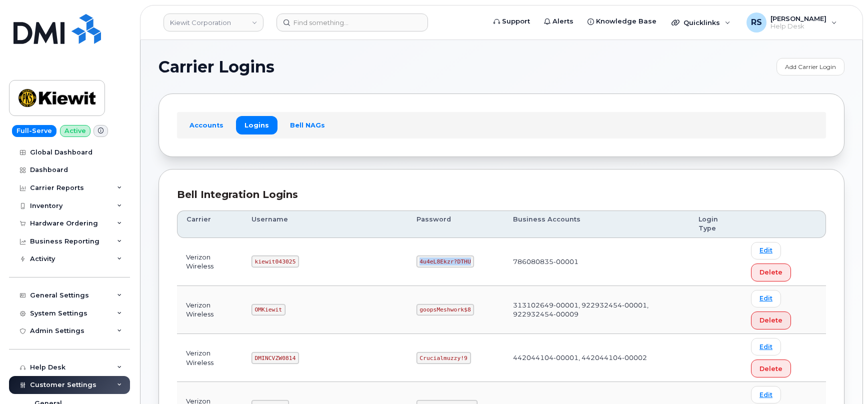
copy code "4u4eL8Ekzr?DTHU"
